Goal: Task Accomplishment & Management: Manage account settings

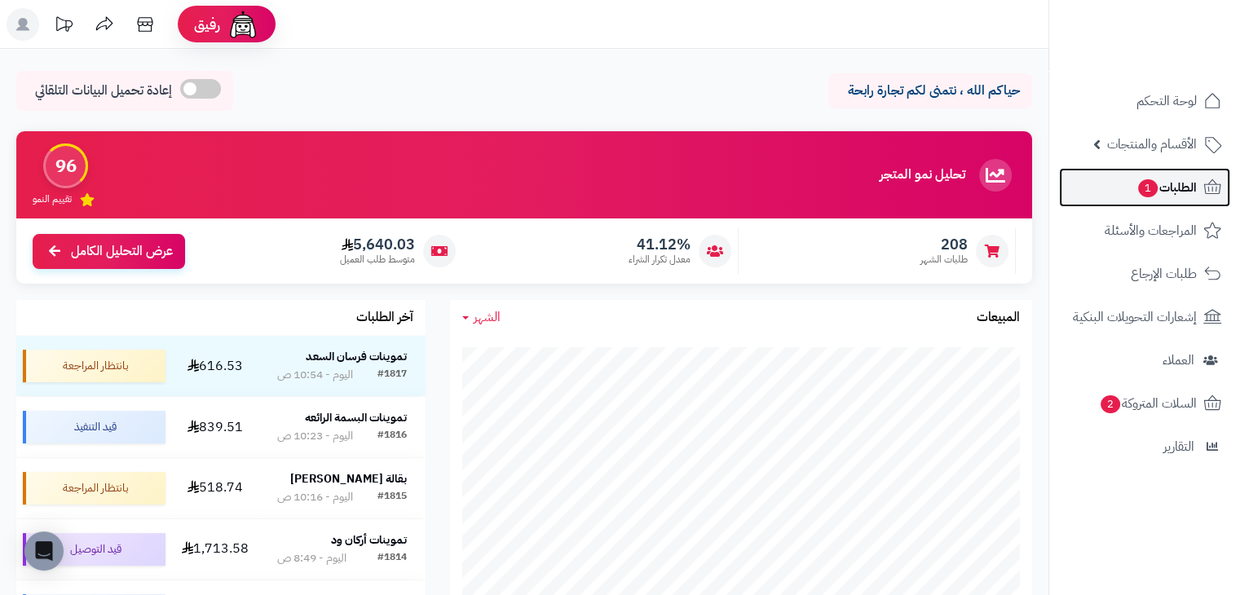
click at [1147, 202] on link "الطلبات 1" at bounding box center [1144, 187] width 171 height 39
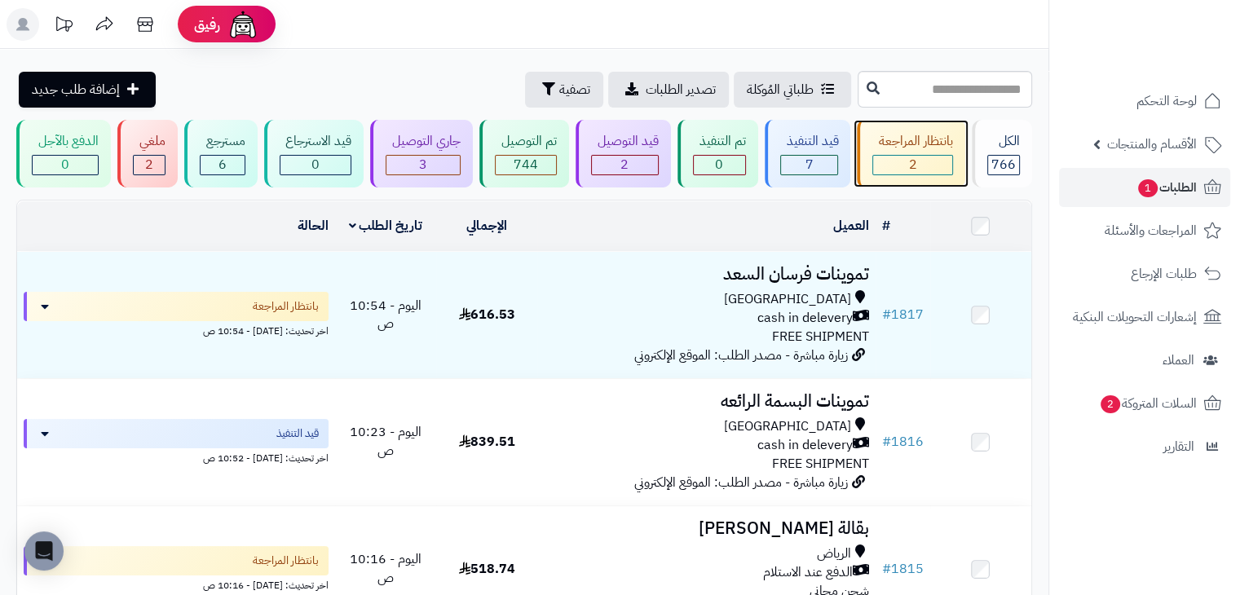
click at [957, 138] on div "بانتظار المراجعة 2" at bounding box center [911, 154] width 108 height 68
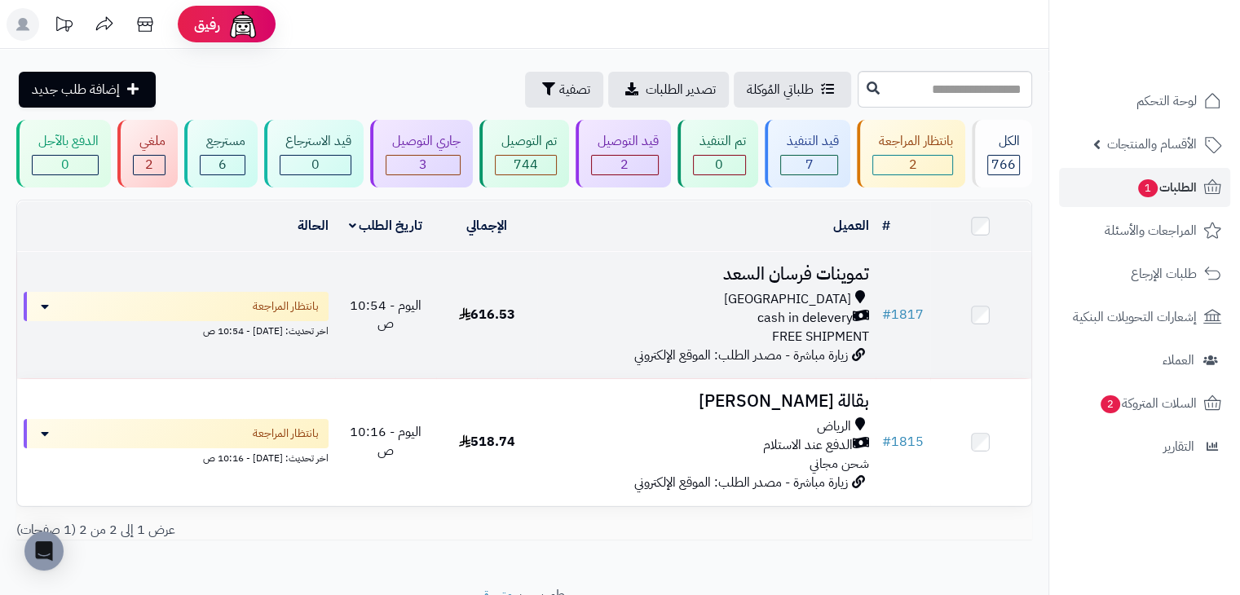
click at [542, 302] on td "تموينات فرسان السعد Riyadh cash in delevery FREE SHIPMENT زيارة مباشرة - مصدر ا…" at bounding box center [706, 315] width 338 height 126
click at [616, 298] on div "Riyadh" at bounding box center [706, 299] width 325 height 19
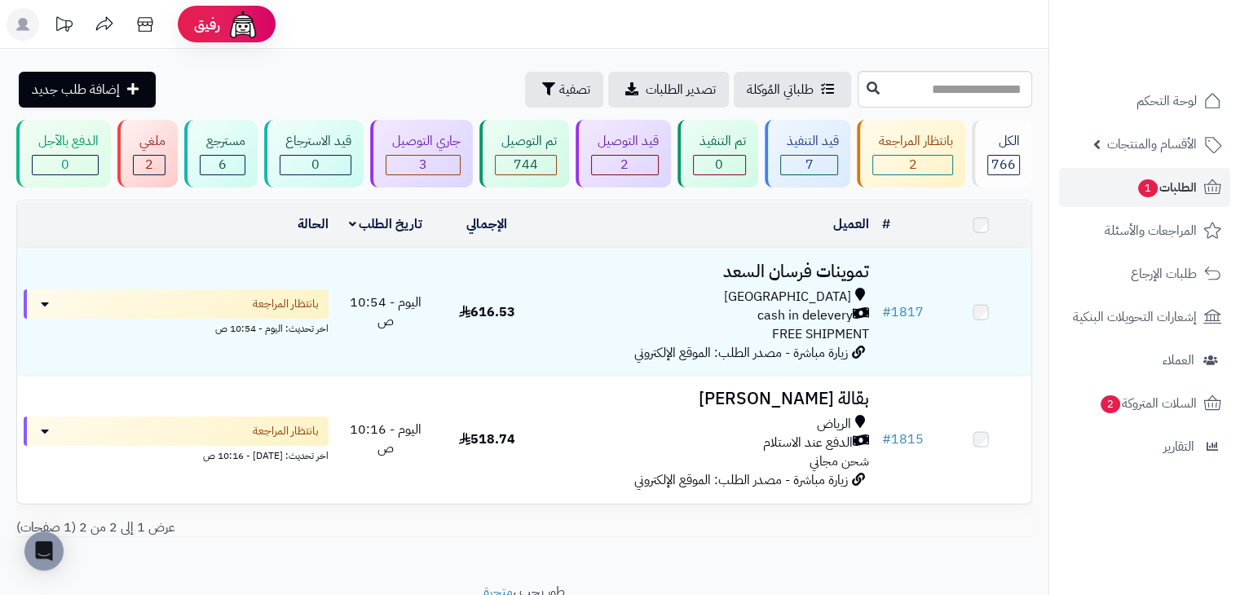
click at [512, 428] on td "518.74" at bounding box center [486, 440] width 101 height 126
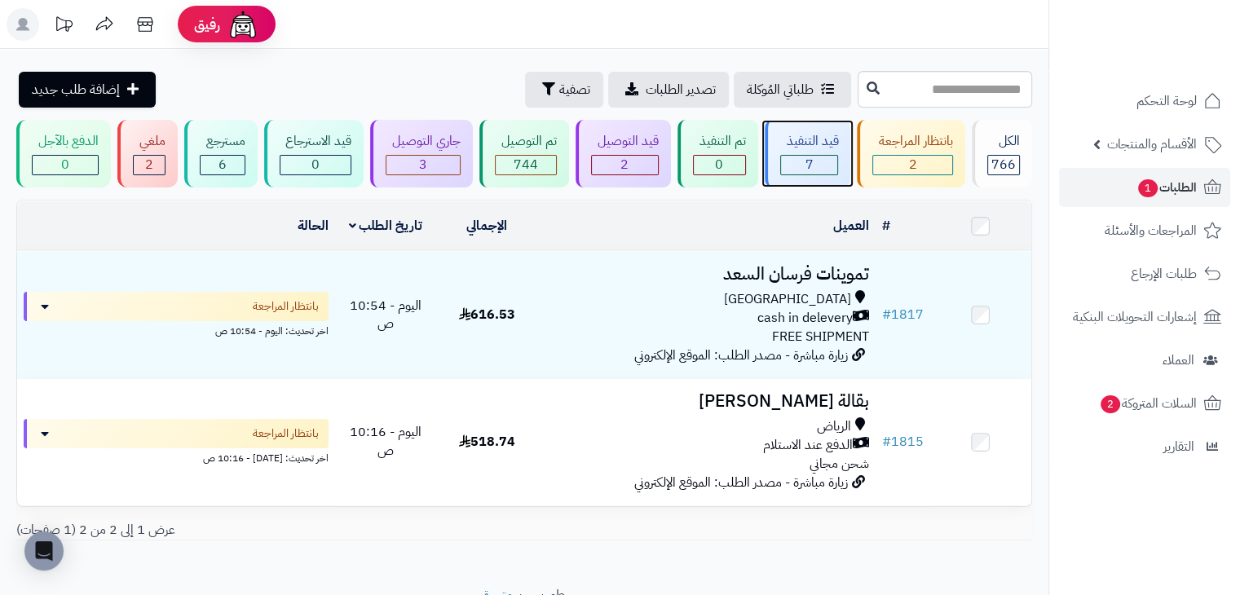
click at [797, 166] on div "7" at bounding box center [809, 165] width 57 height 19
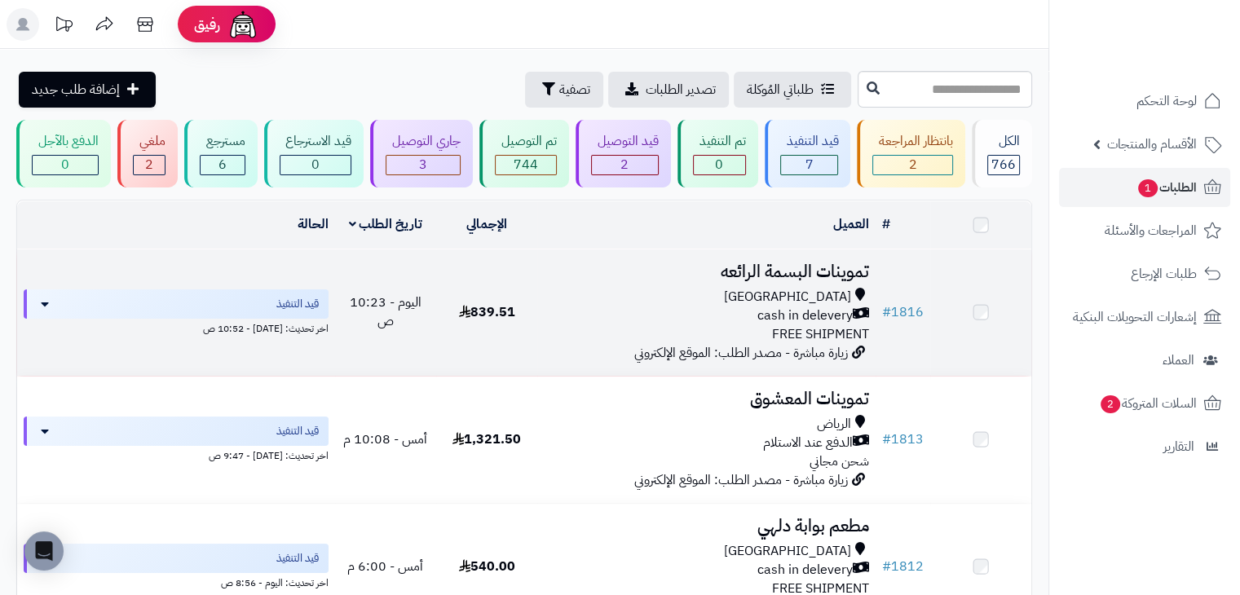
drag, startPoint x: 0, startPoint y: 0, endPoint x: 685, endPoint y: 278, distance: 739.2
click at [685, 278] on h3 "تموينات البسمة الرائعه" at bounding box center [706, 272] width 325 height 19
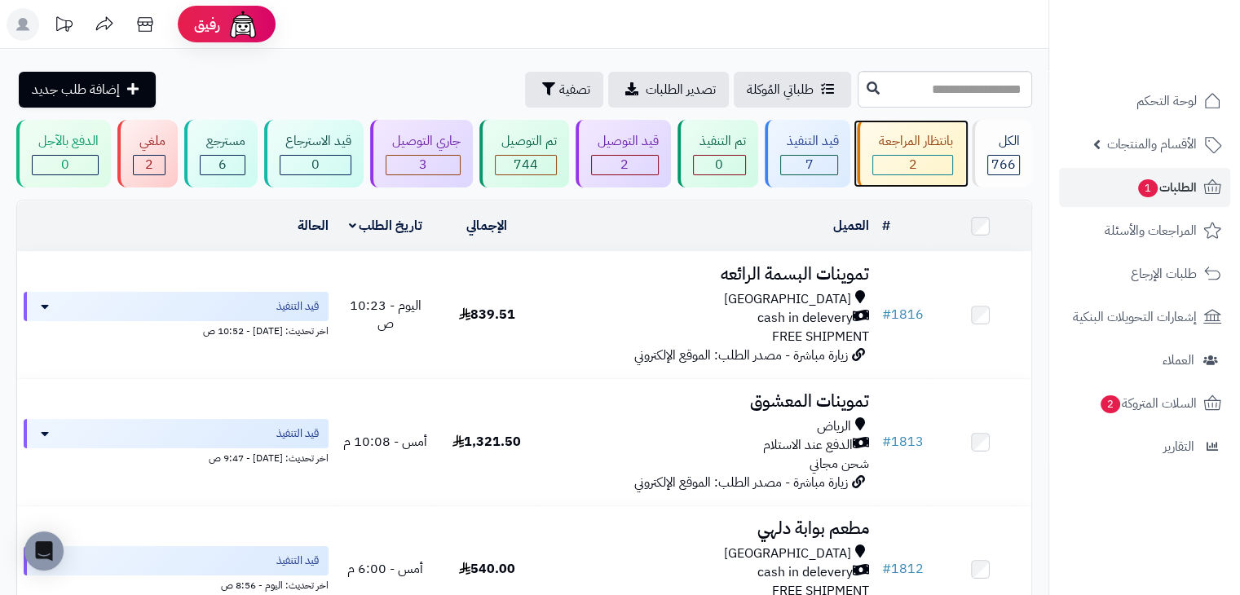
click at [908, 134] on div "بانتظار المراجعة" at bounding box center [912, 141] width 81 height 19
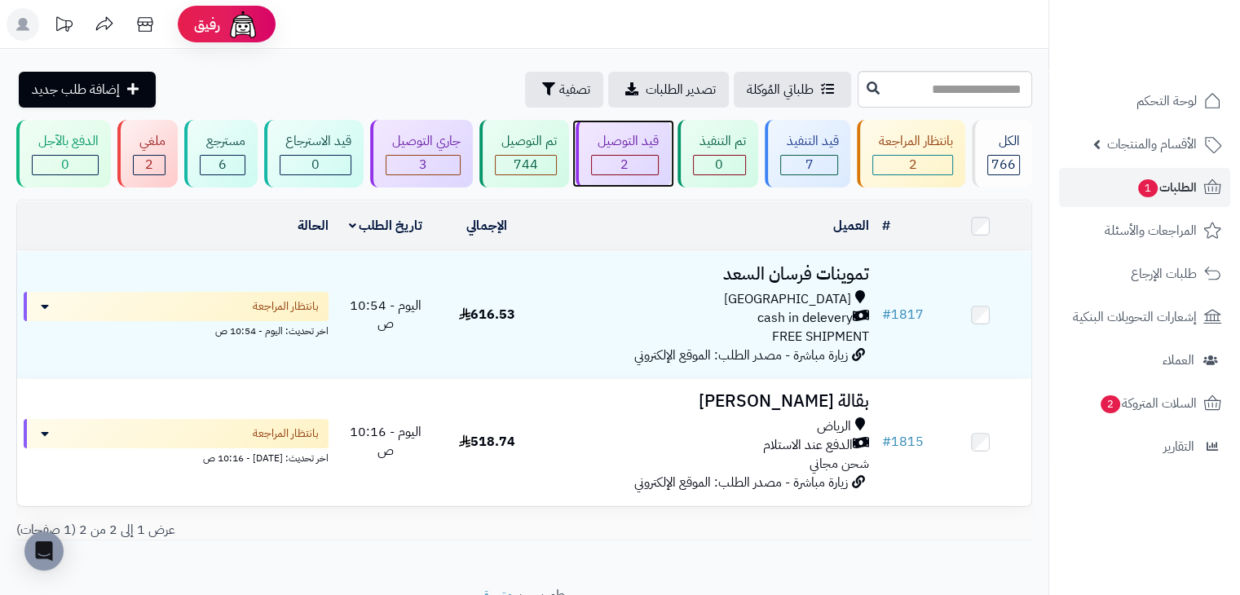
click at [622, 148] on div "قيد التوصيل" at bounding box center [625, 141] width 68 height 19
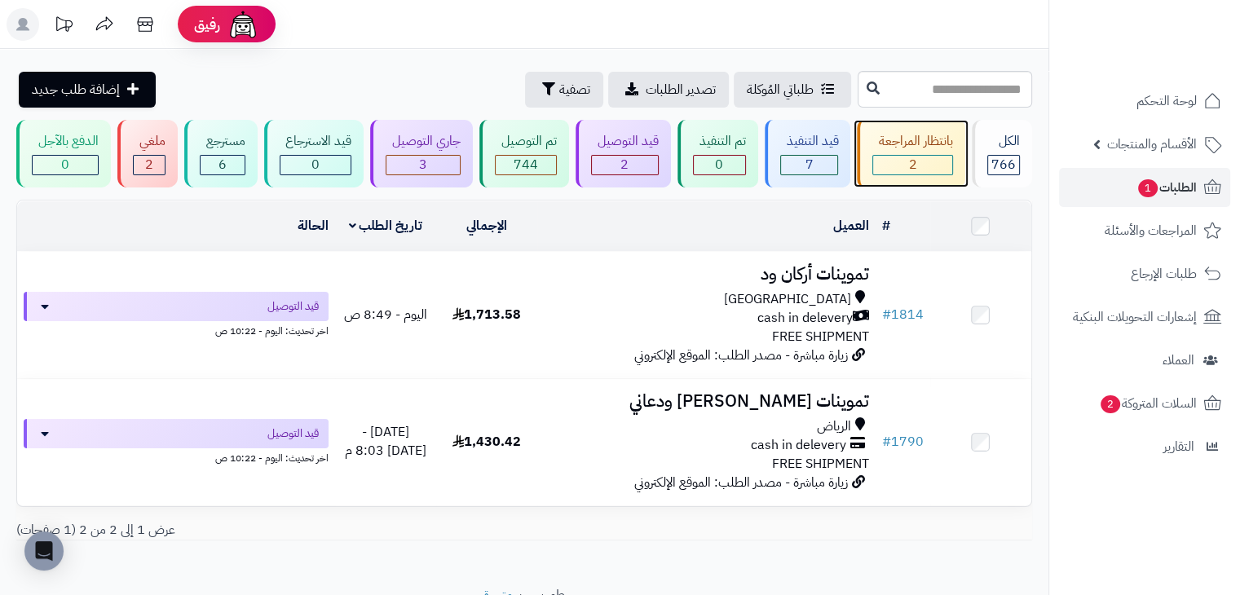
click at [895, 168] on div "2" at bounding box center [912, 165] width 79 height 19
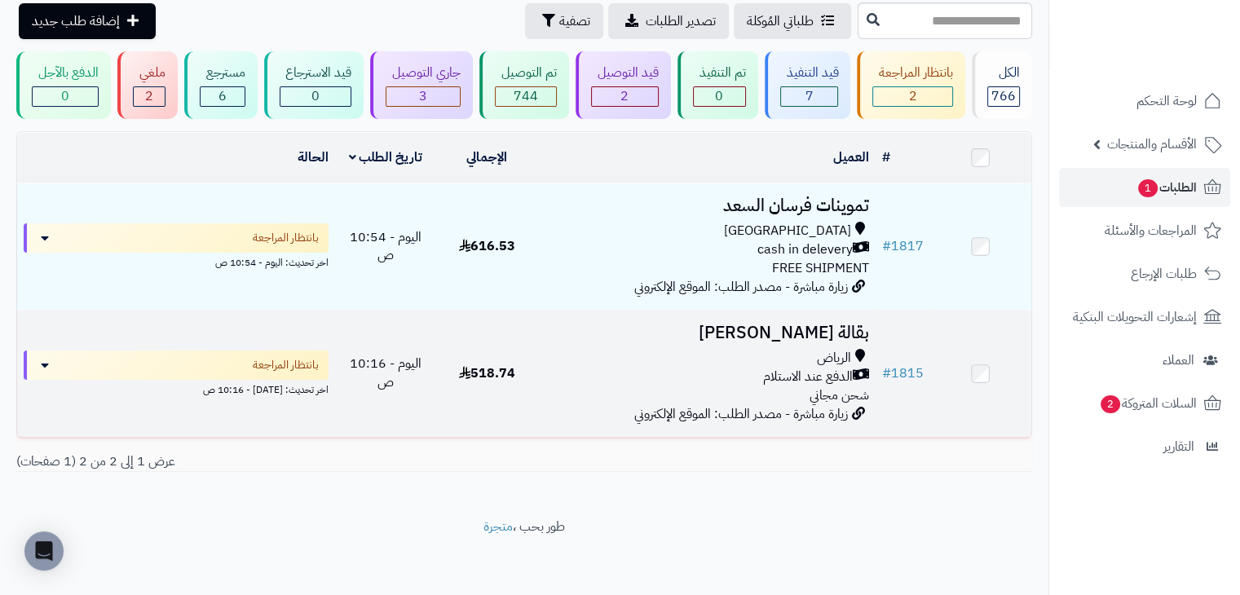
scroll to position [71, 0]
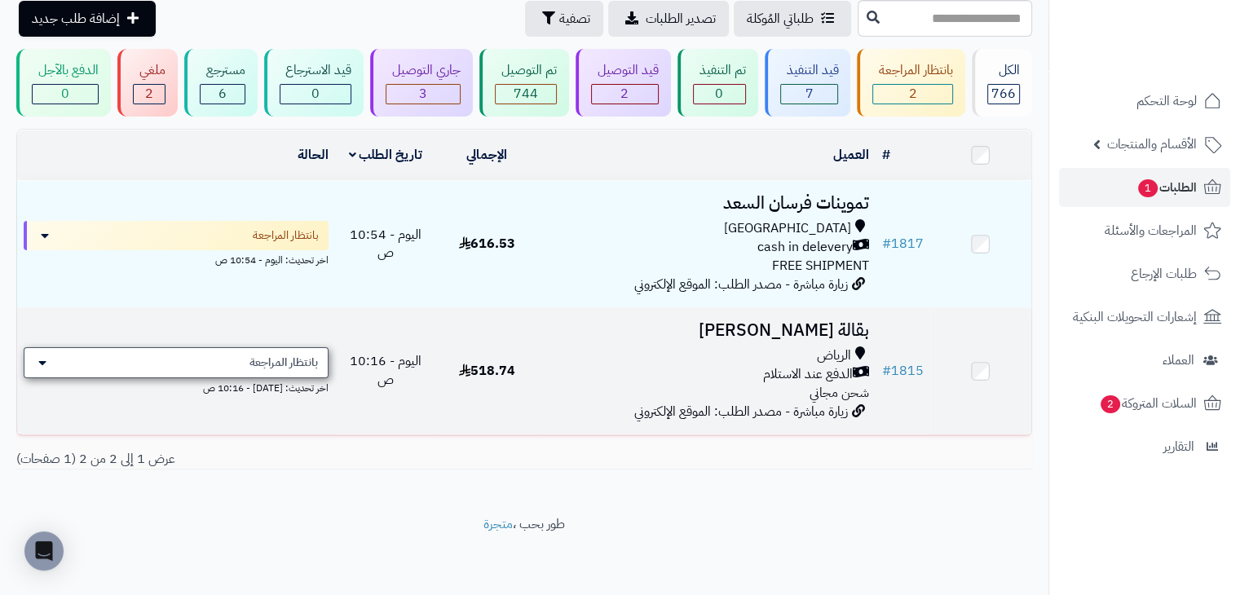
click at [297, 347] on div "بانتظار المراجعة" at bounding box center [176, 362] width 305 height 31
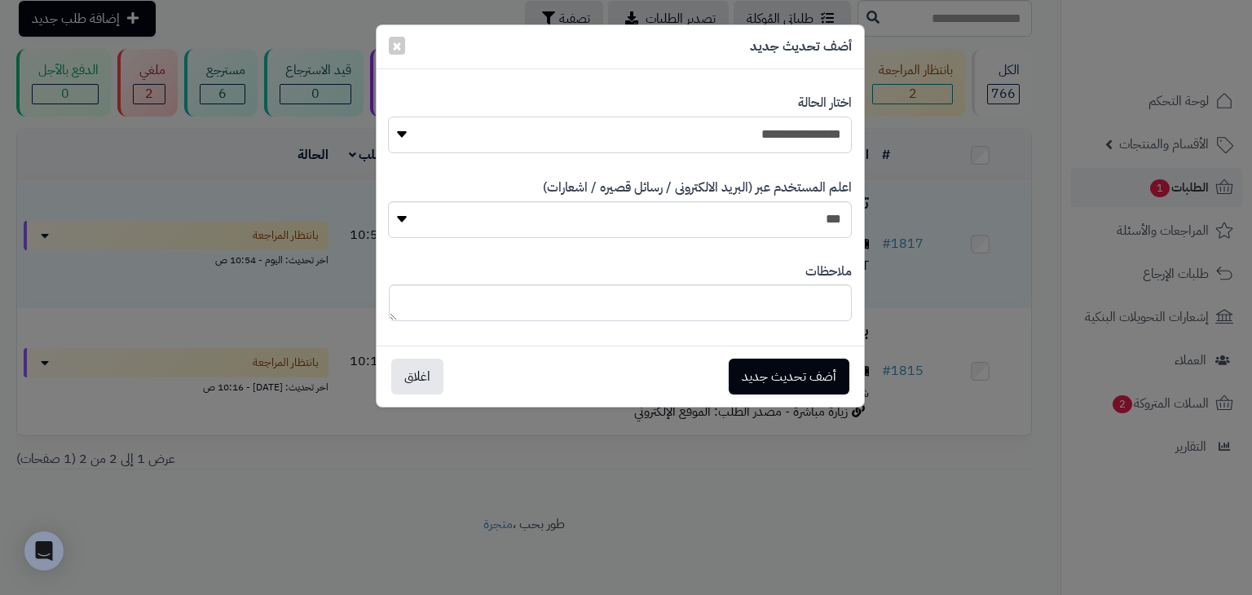
click at [775, 130] on select "**********" at bounding box center [619, 135] width 463 height 37
select select "*"
click at [388, 117] on select "**********" at bounding box center [619, 135] width 463 height 37
click at [781, 368] on button "أضف تحديث جديد" at bounding box center [789, 376] width 121 height 36
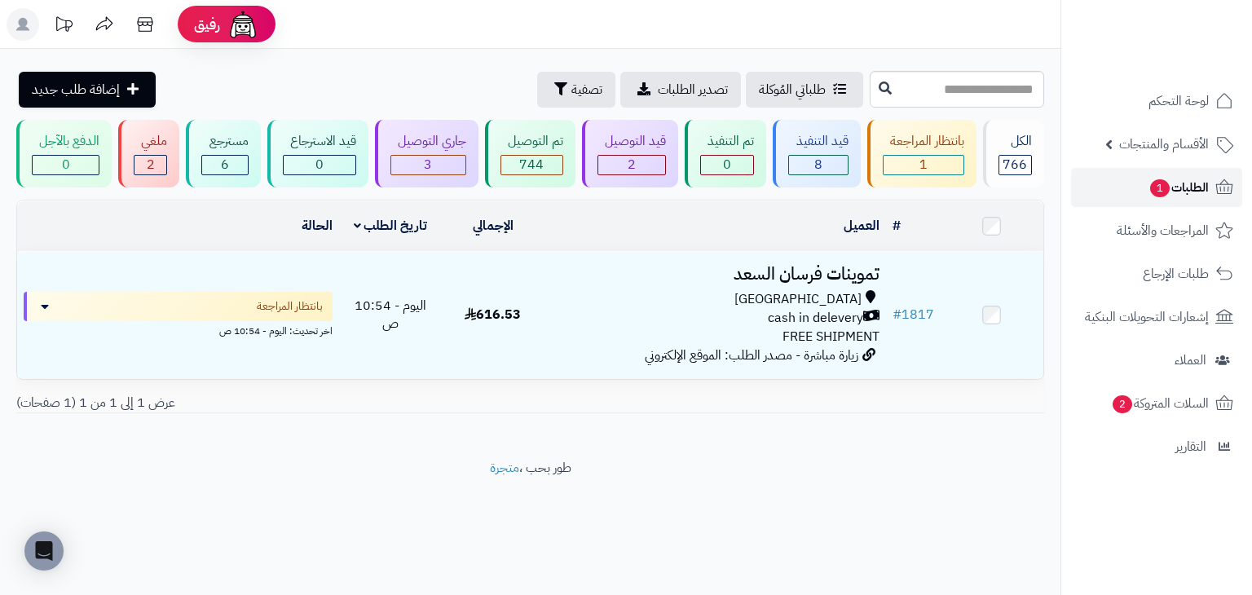
click at [1131, 197] on link "الطلبات 1" at bounding box center [1156, 187] width 171 height 39
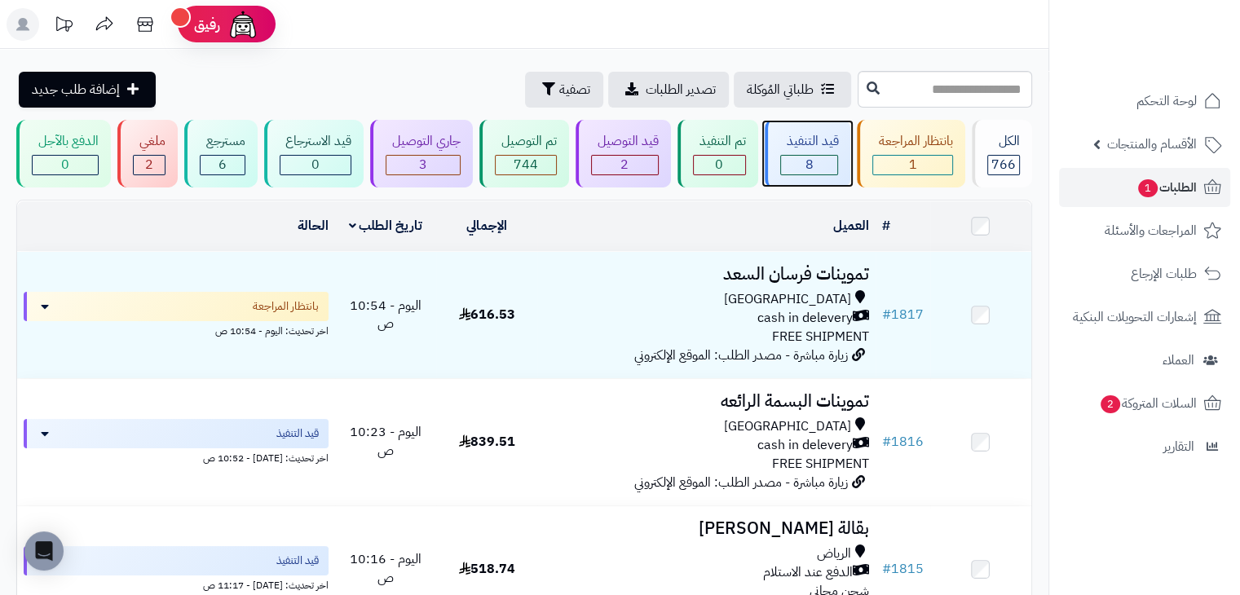
click at [822, 177] on div "قيد التنفيذ 8" at bounding box center [808, 154] width 86 height 68
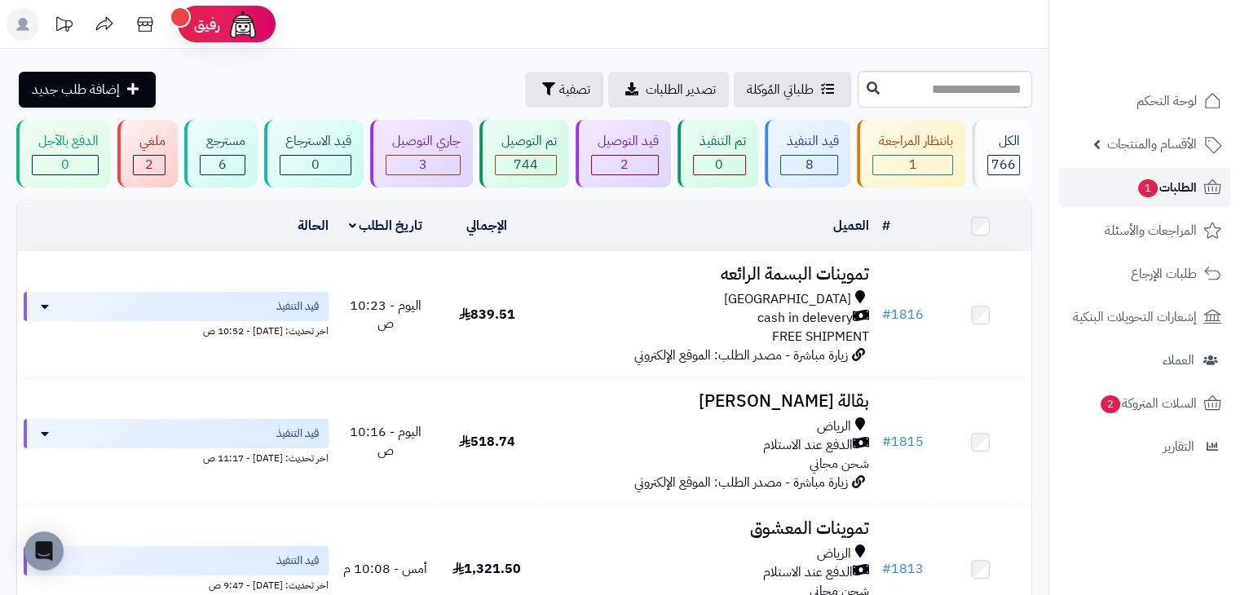
click at [1120, 197] on link "الطلبات 1" at bounding box center [1144, 187] width 171 height 39
